Goal: Navigation & Orientation: Find specific page/section

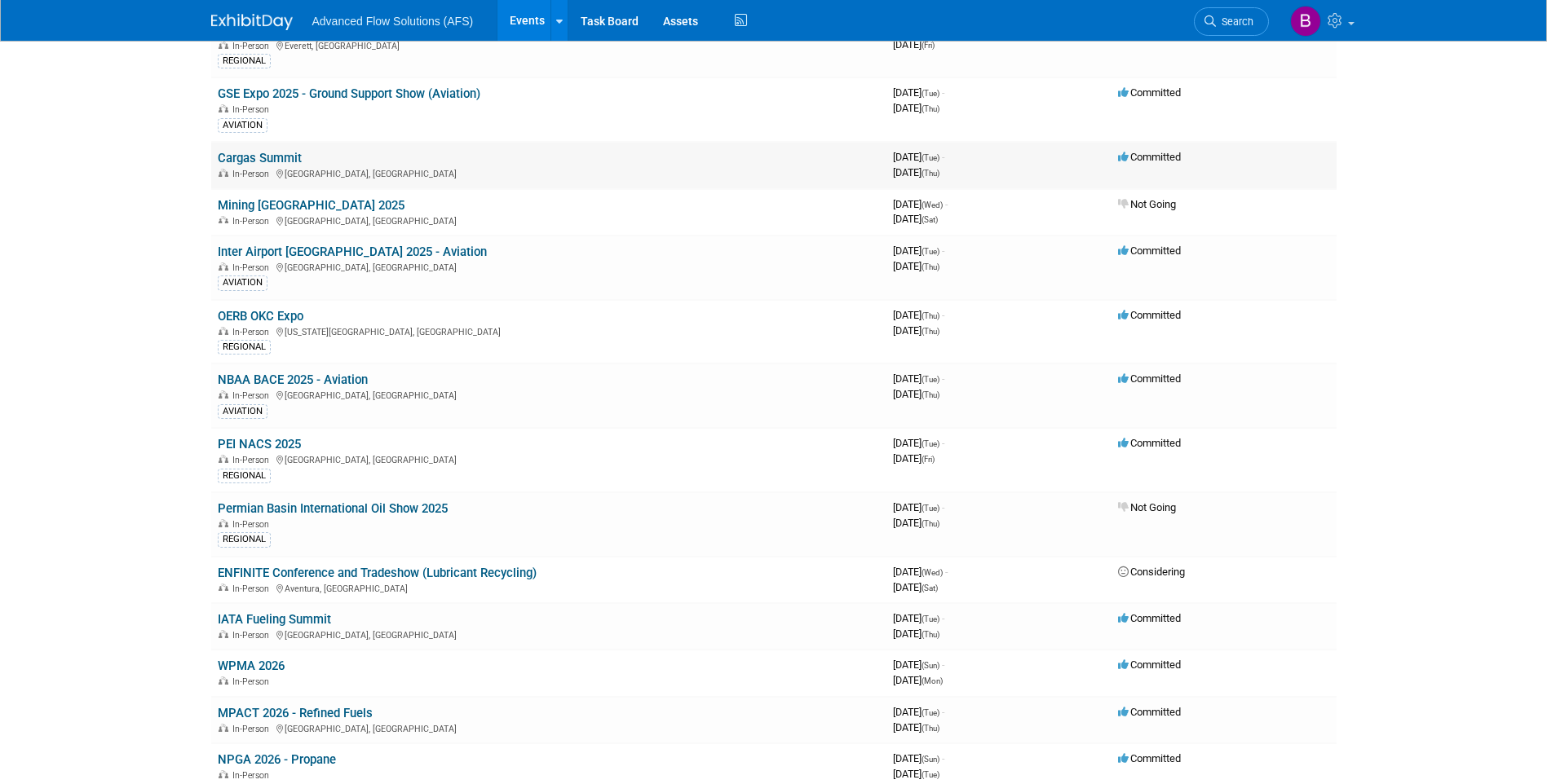
click at [257, 165] on link "Cargas Summit" at bounding box center [259, 158] width 84 height 15
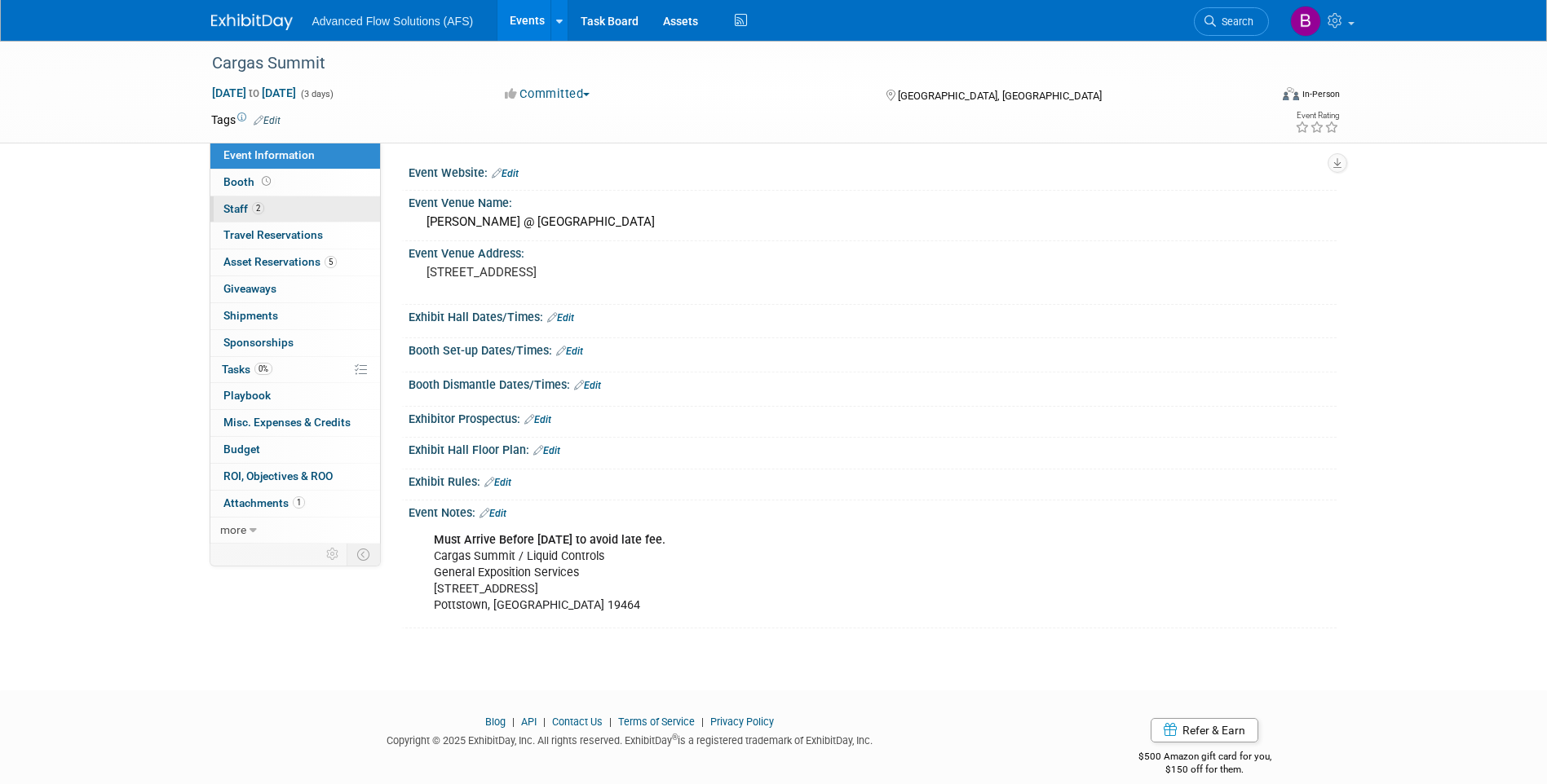
click at [228, 213] on span "Staff 2" at bounding box center [243, 209] width 41 height 13
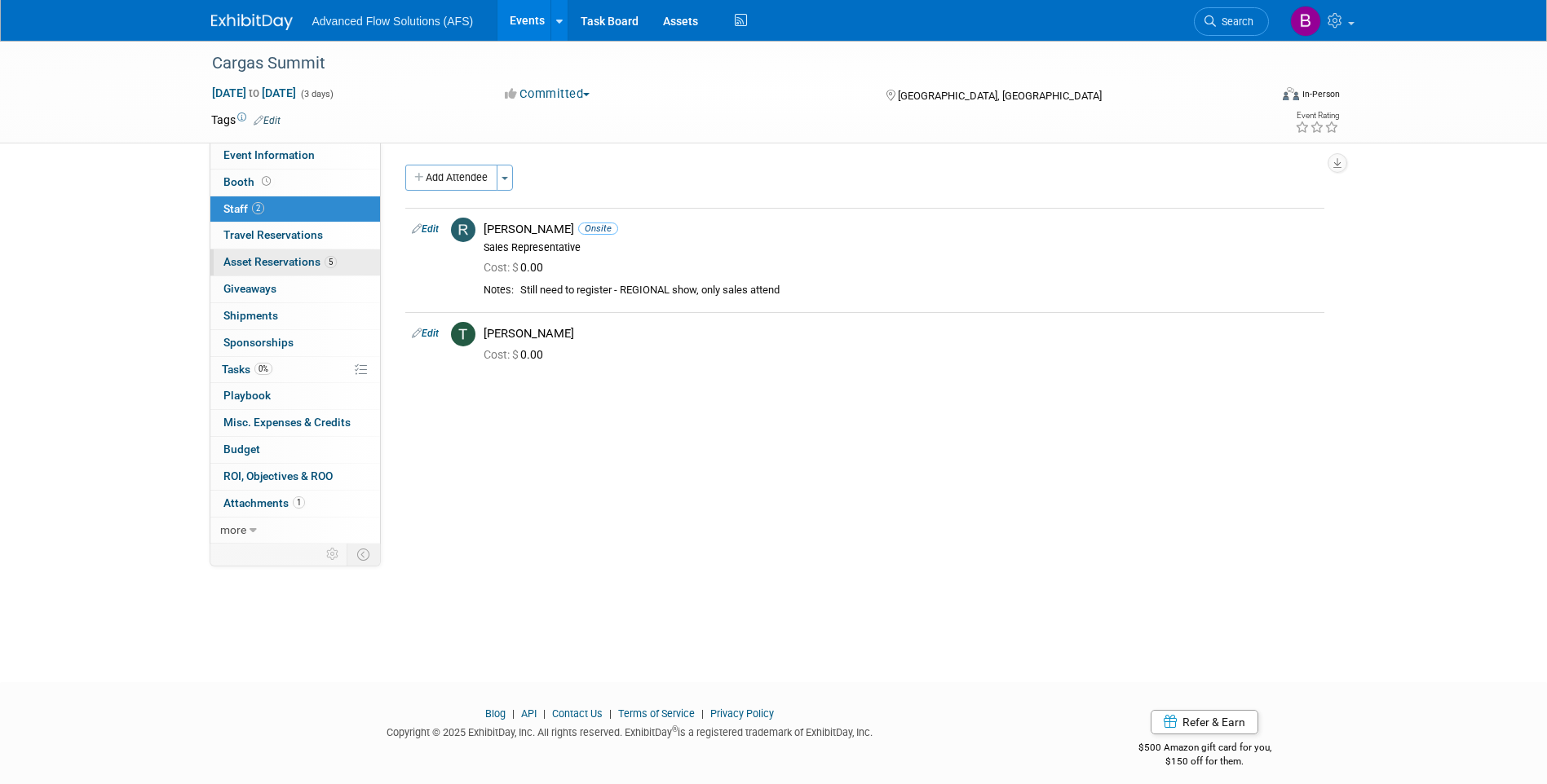
click at [246, 269] on link "5 Asset Reservations 5" at bounding box center [294, 263] width 169 height 26
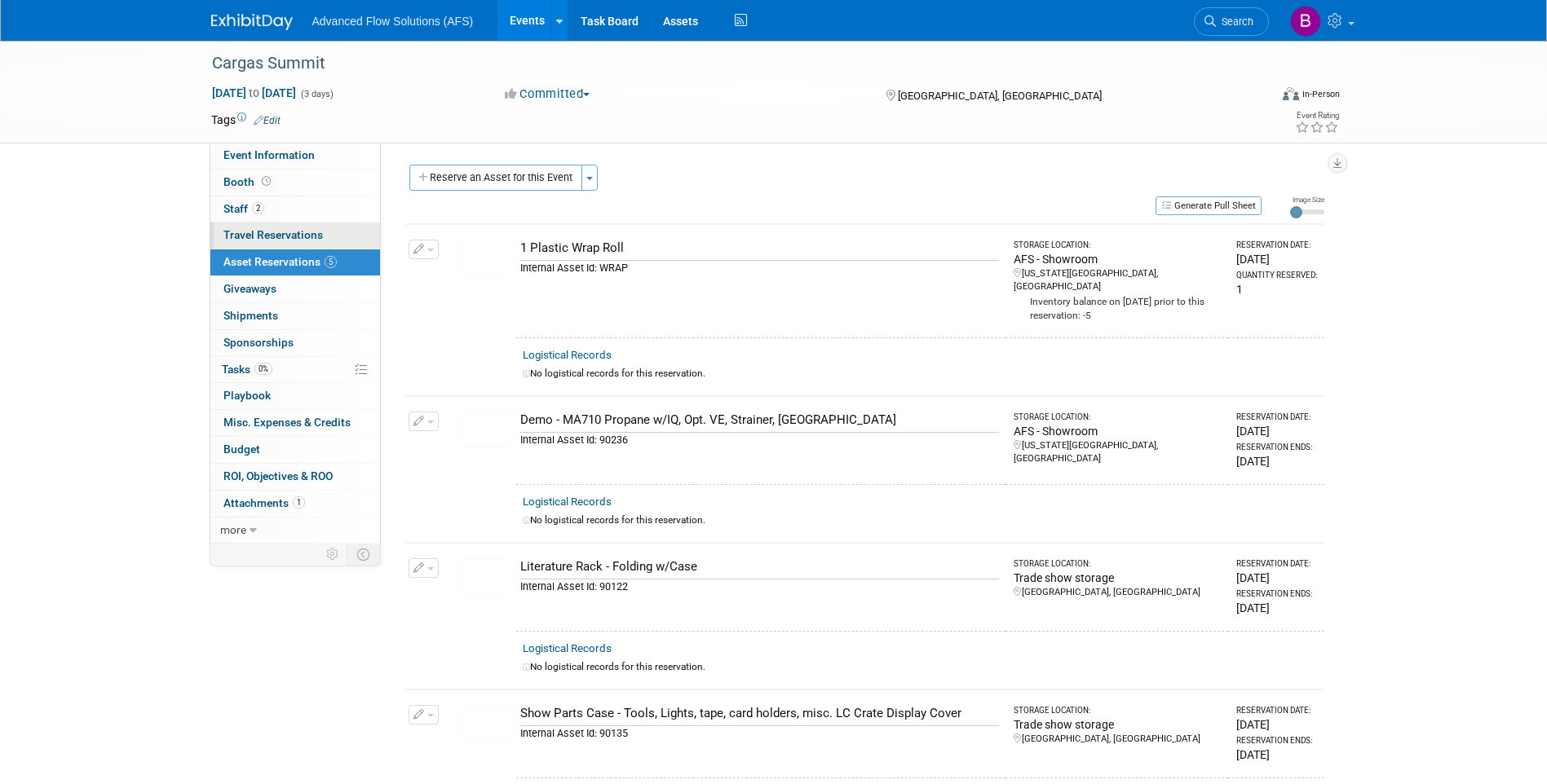
click at [269, 235] on span "Travel Reservations 0" at bounding box center [272, 235] width 99 height 13
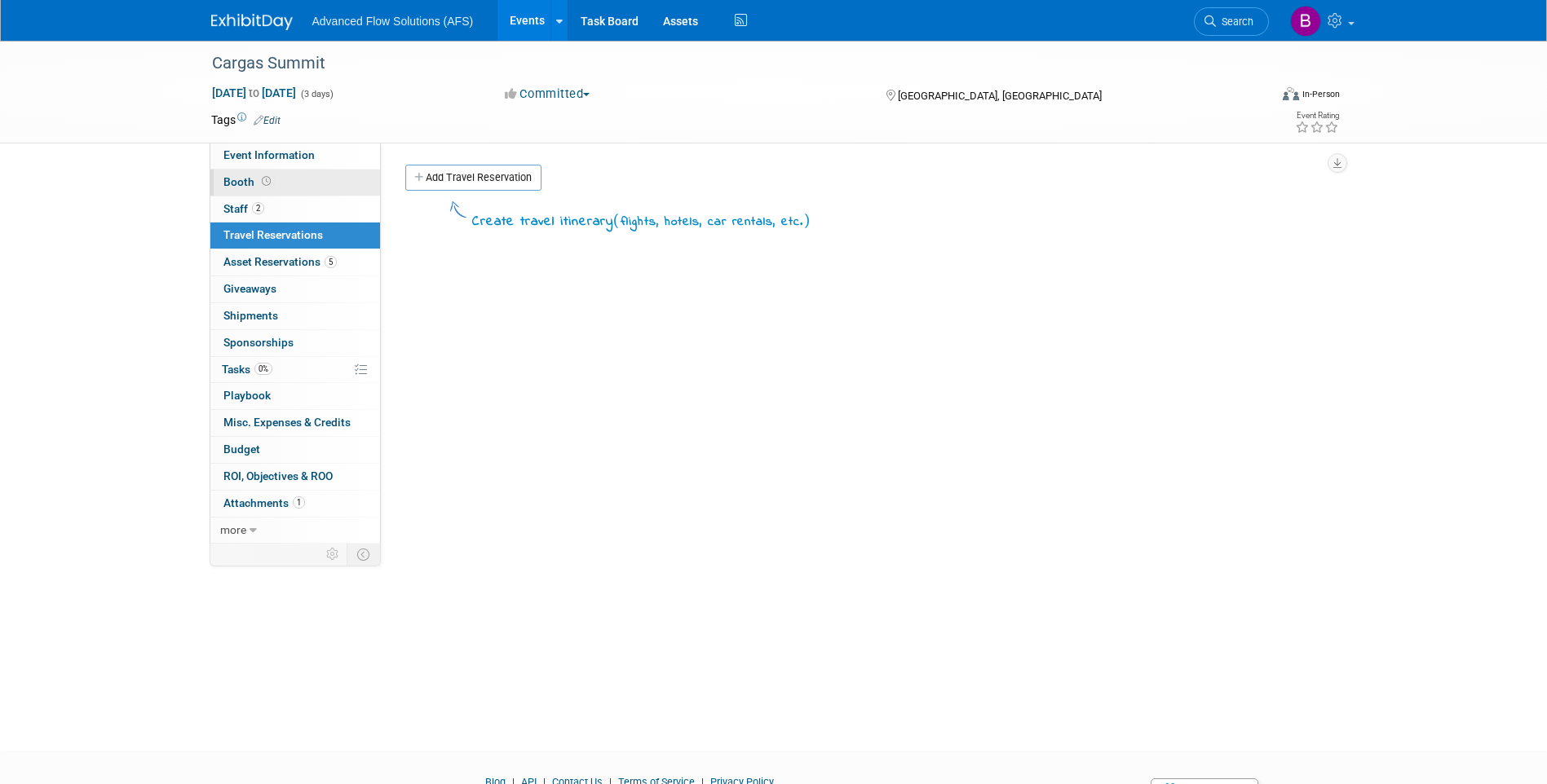
click at [248, 183] on span "Booth" at bounding box center [248, 182] width 50 height 13
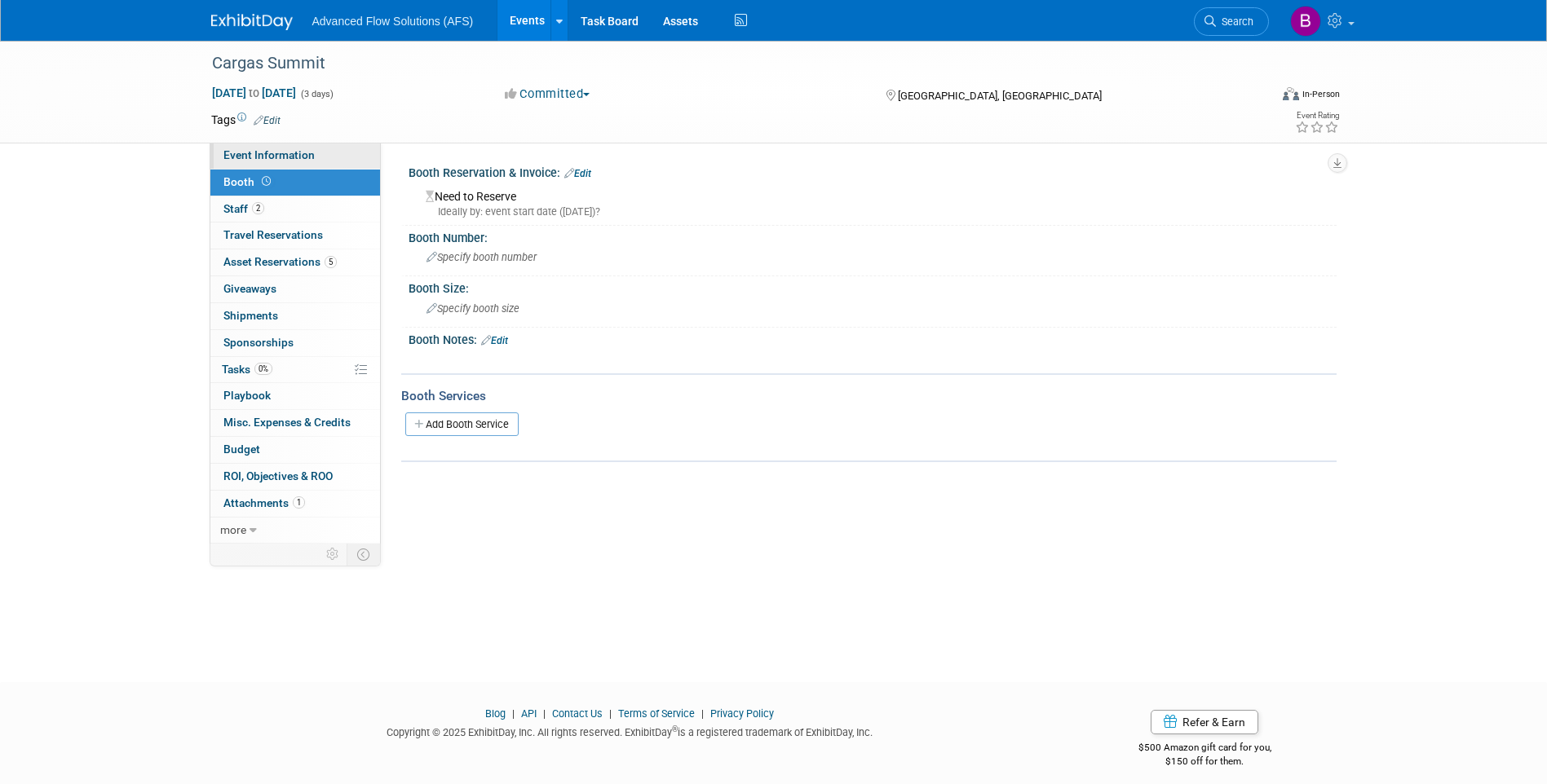
click at [254, 159] on span "Event Information" at bounding box center [269, 155] width 92 height 13
